Goal: Information Seeking & Learning: Learn about a topic

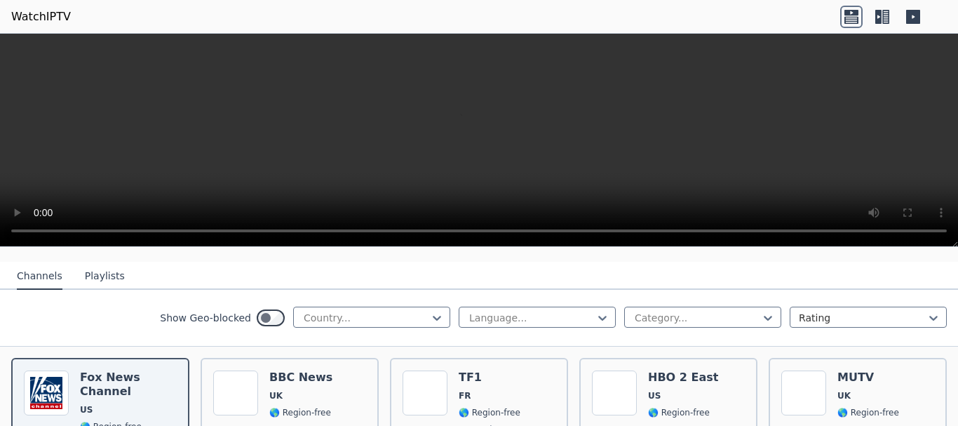
scroll to position [137, 0]
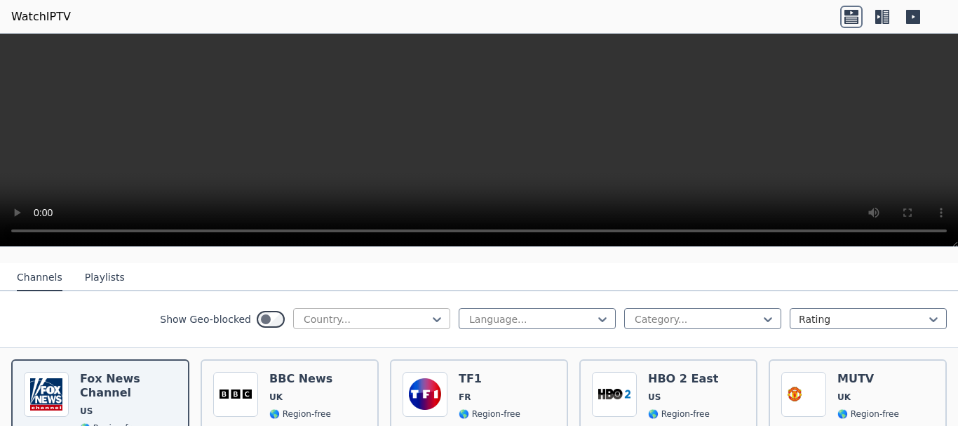
click at [385, 312] on div at bounding box center [366, 319] width 128 height 14
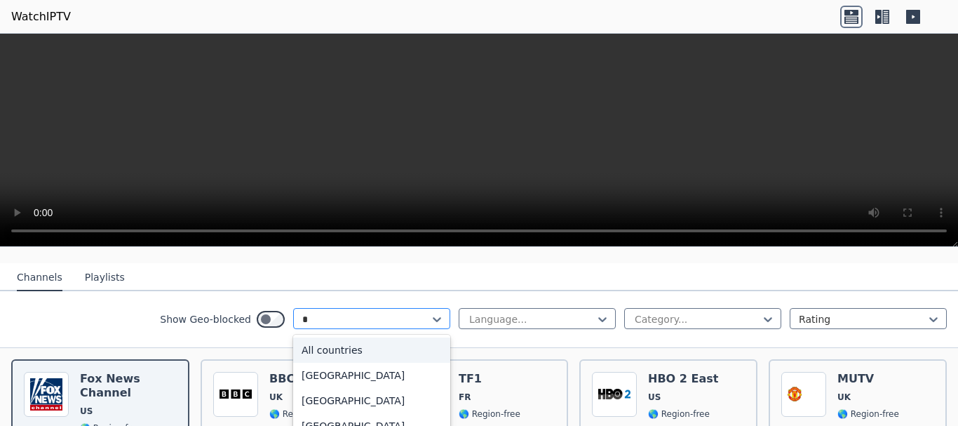
type input "**"
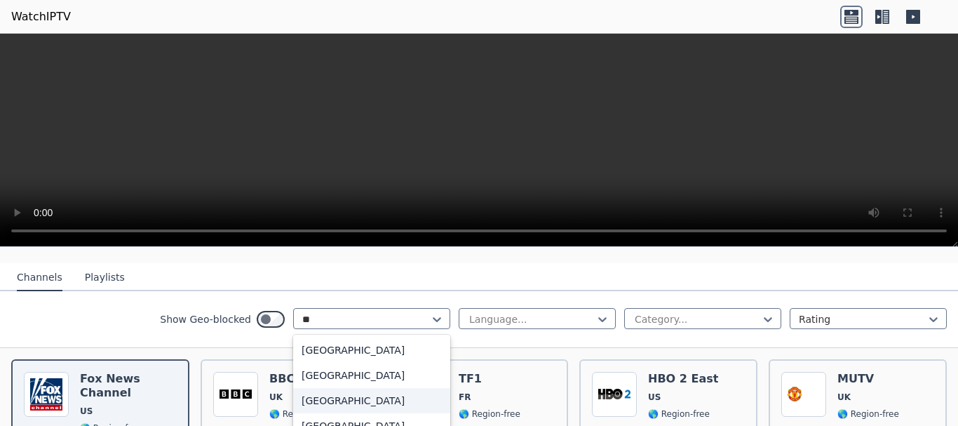
click at [333, 388] on div "[GEOGRAPHIC_DATA]" at bounding box center [371, 400] width 157 height 25
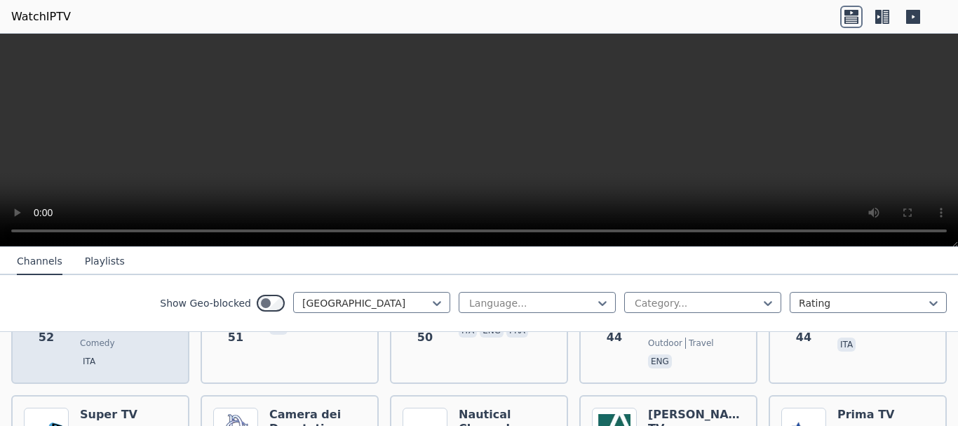
scroll to position [1808, 0]
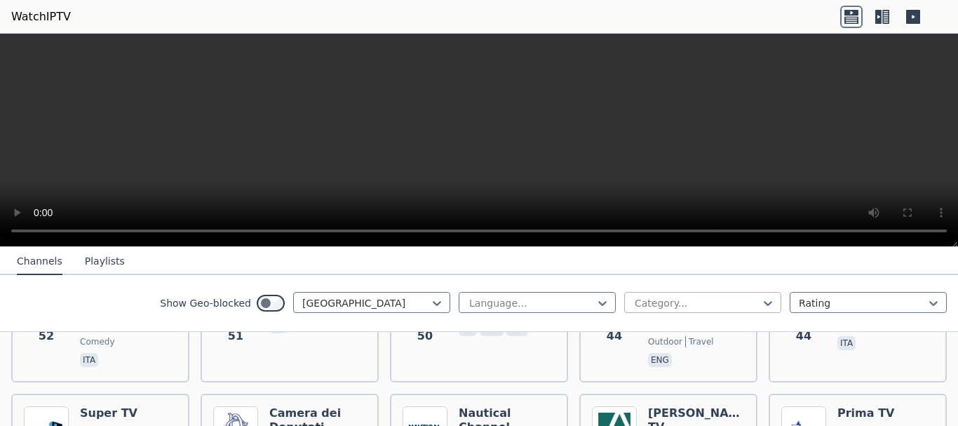
click at [652, 307] on div at bounding box center [697, 303] width 128 height 14
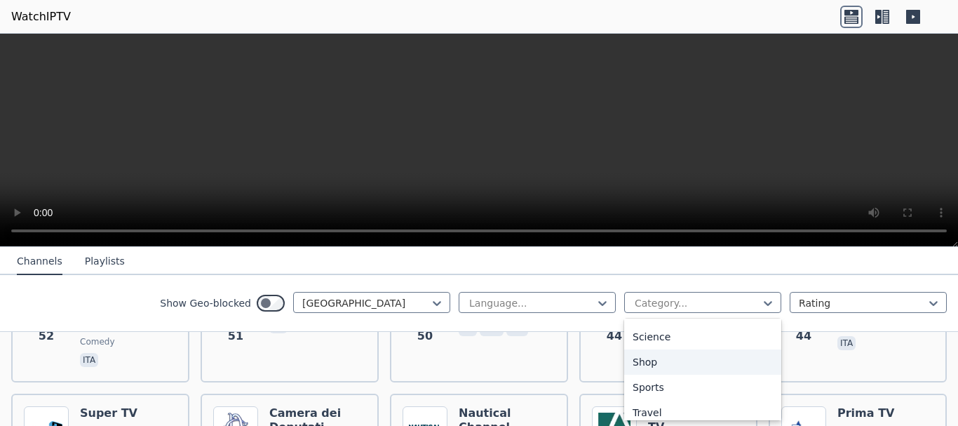
scroll to position [585, 0]
click at [637, 354] on div "Sports" at bounding box center [702, 354] width 157 height 25
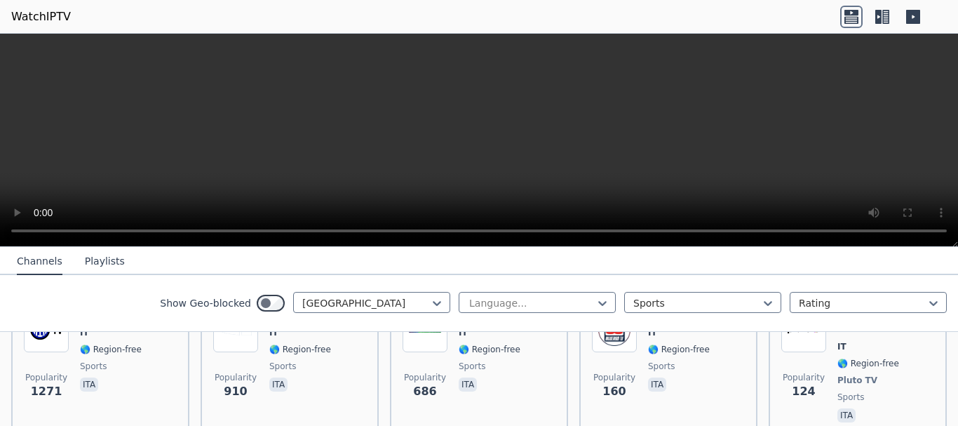
scroll to position [205, 0]
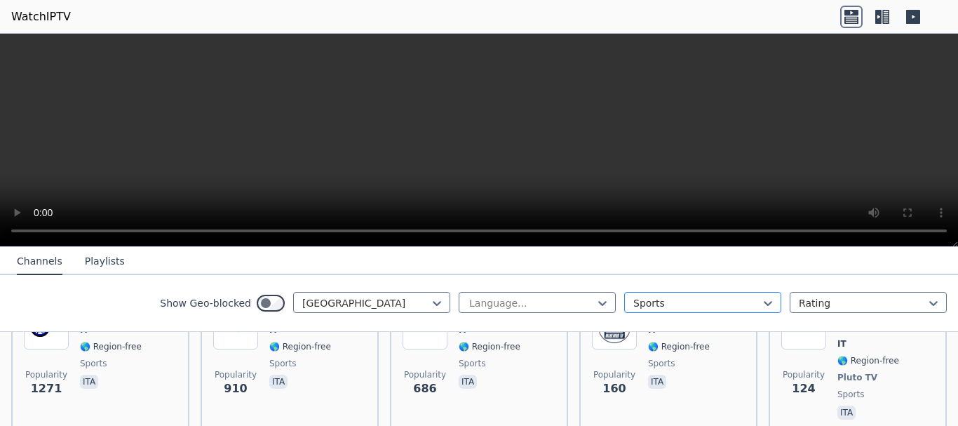
click at [677, 304] on div at bounding box center [697, 303] width 128 height 14
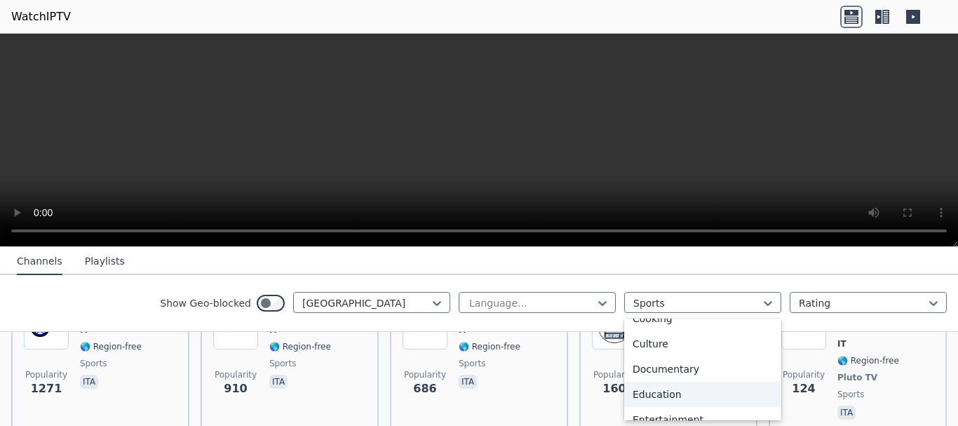
scroll to position [166, 0]
click at [657, 390] on div "Education" at bounding box center [702, 394] width 157 height 25
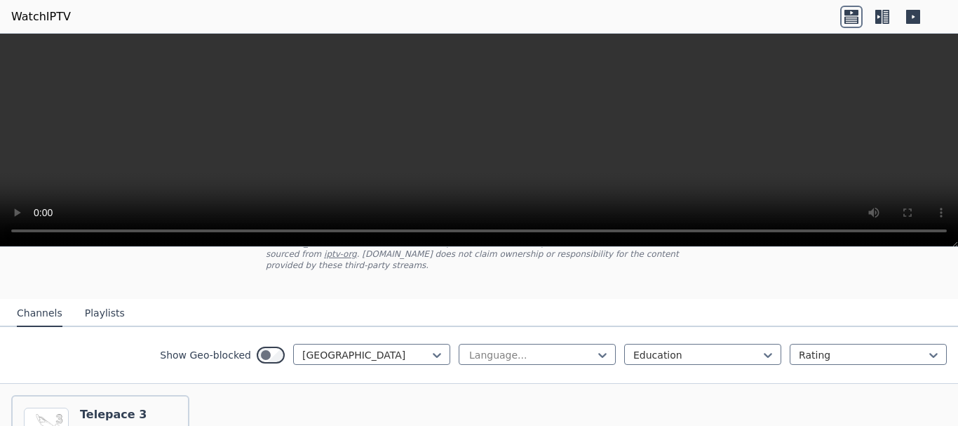
scroll to position [137, 0]
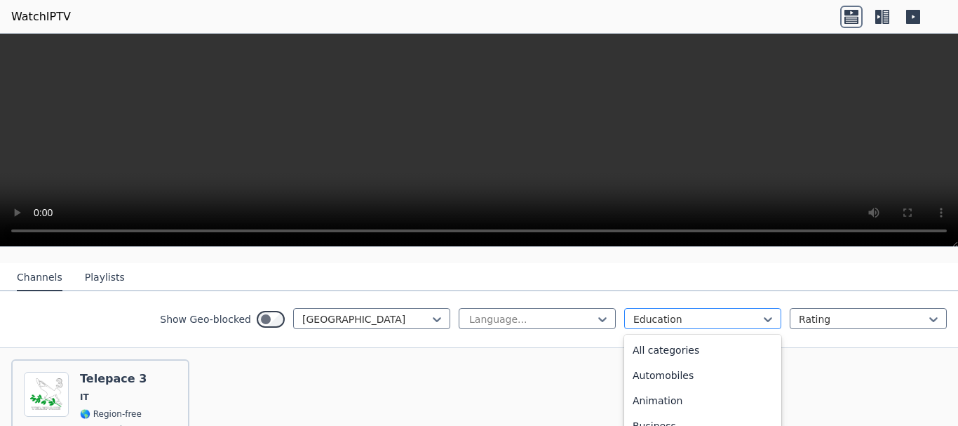
click at [652, 312] on div at bounding box center [697, 319] width 128 height 14
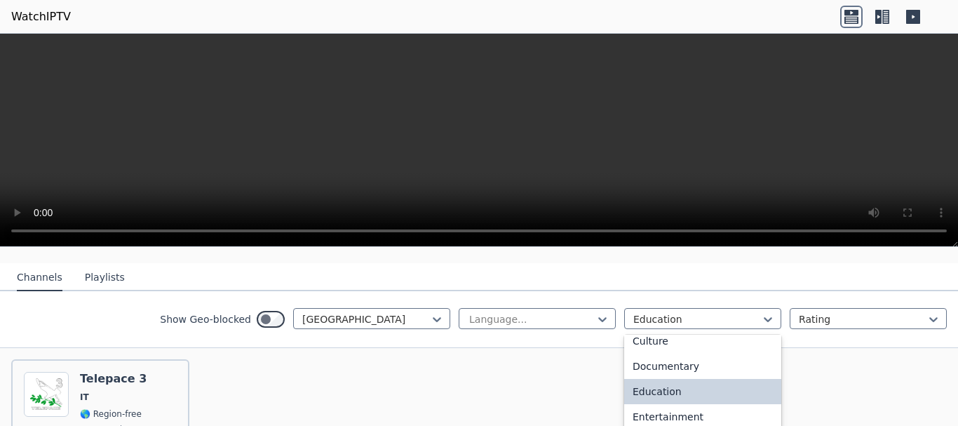
scroll to position [188, 0]
click at [646, 351] on div "Documentary" at bounding box center [702, 363] width 157 height 25
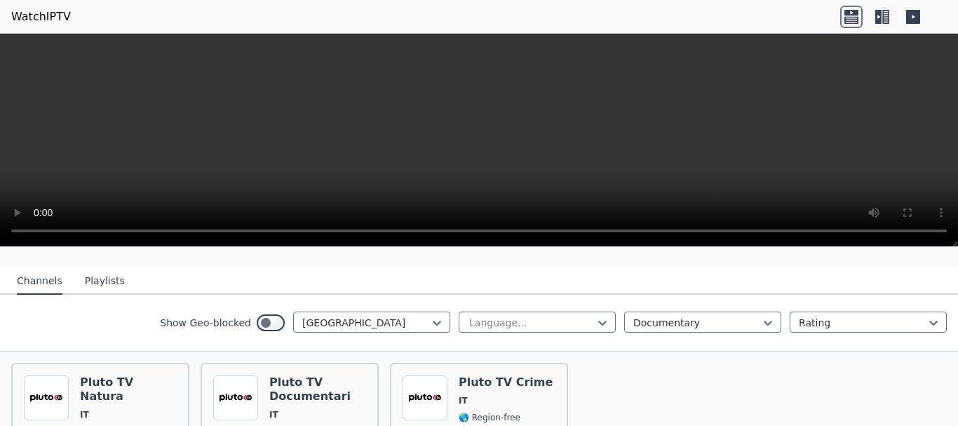
scroll to position [135, 0]
click at [334, 315] on div at bounding box center [366, 322] width 128 height 14
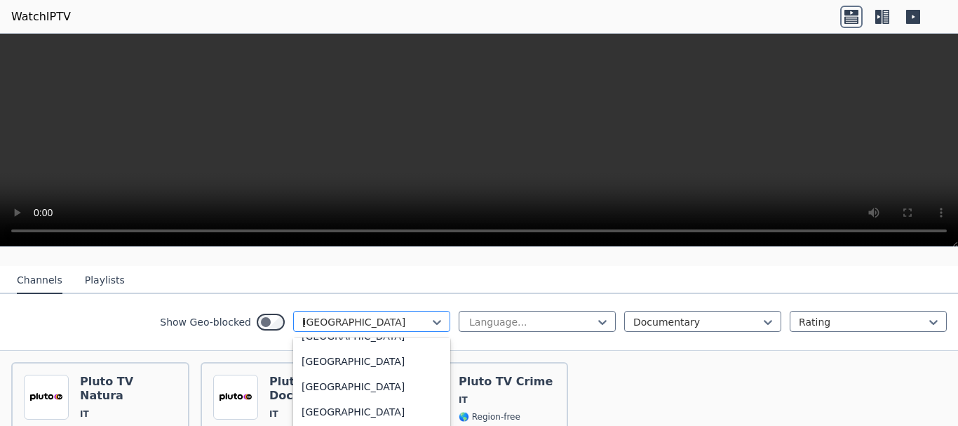
scroll to position [608, 0]
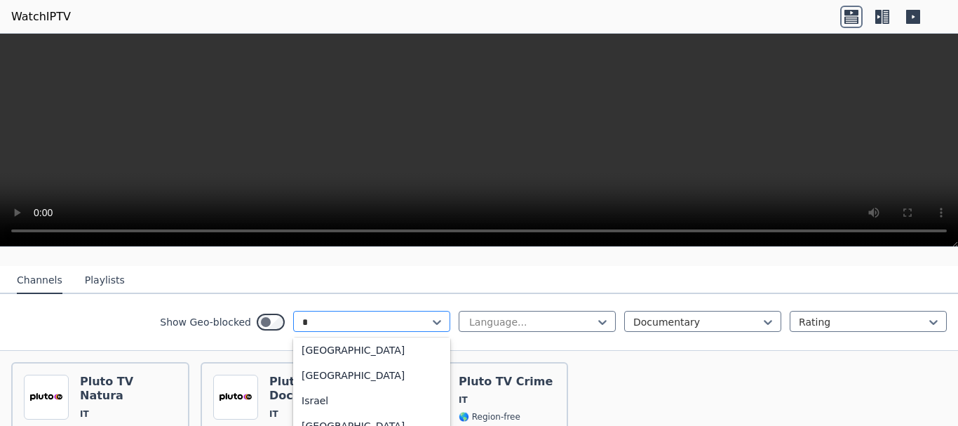
type input "**"
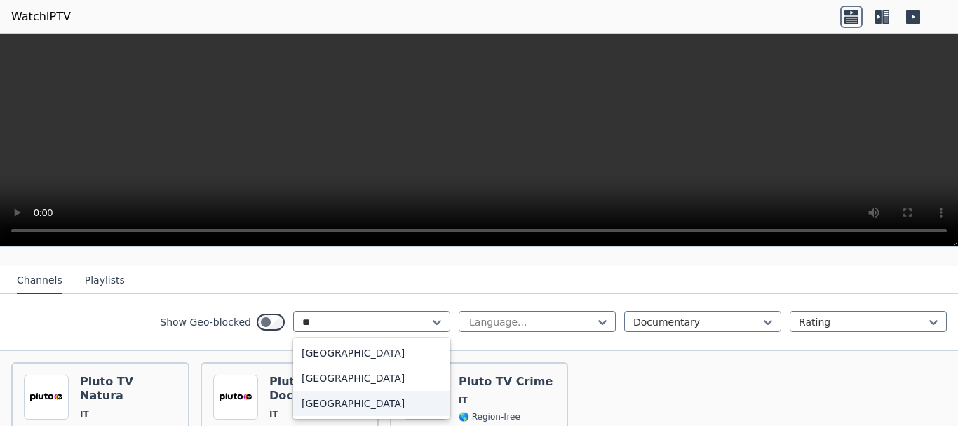
click at [337, 390] on div "[GEOGRAPHIC_DATA]" at bounding box center [371, 402] width 157 height 25
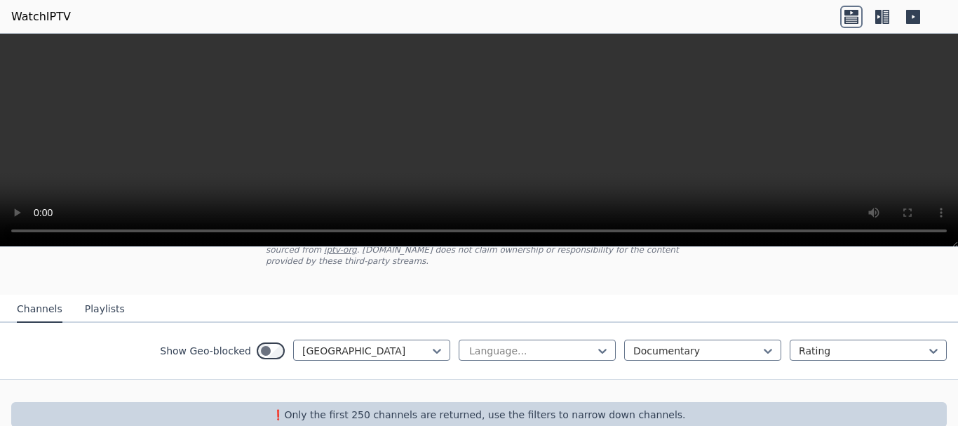
scroll to position [118, 0]
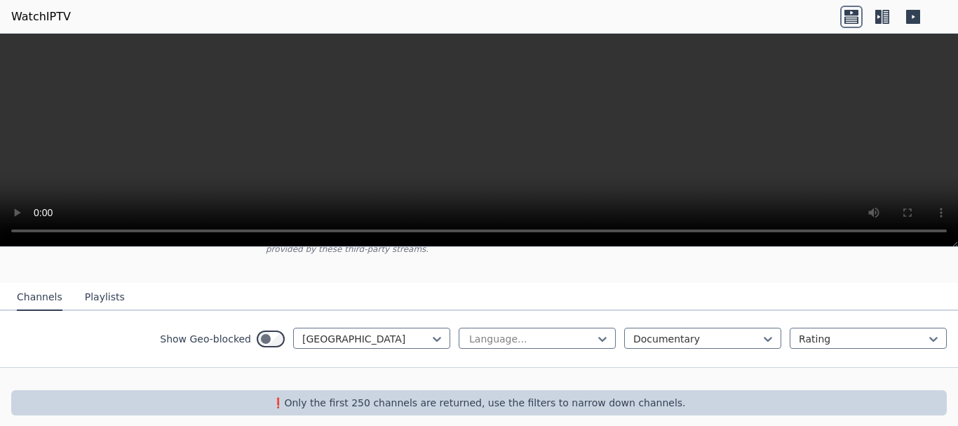
click at [87, 284] on button "Playlists" at bounding box center [105, 297] width 40 height 27
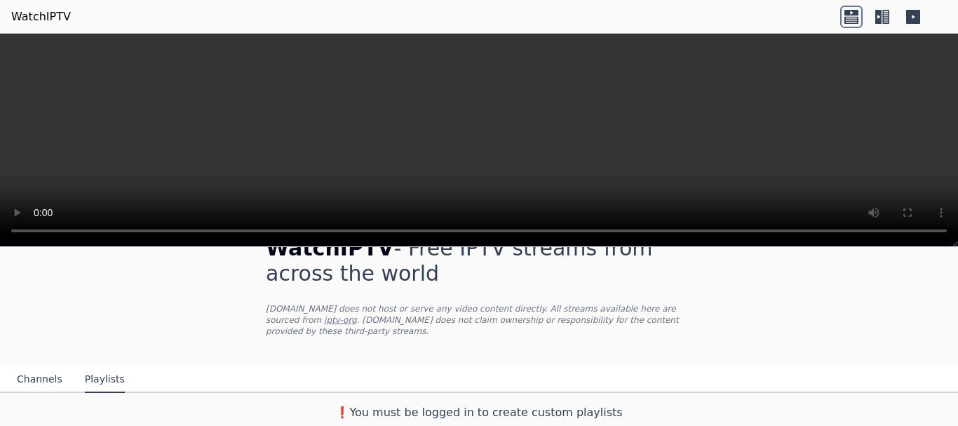
scroll to position [25, 0]
